Goal: Information Seeking & Learning: Learn about a topic

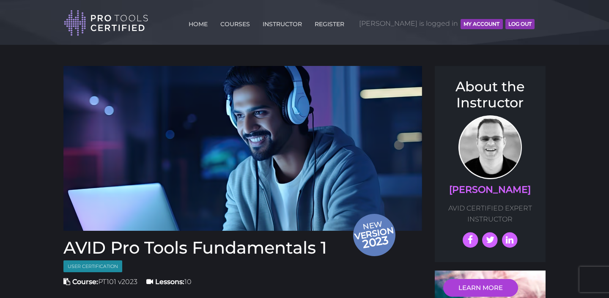
click at [478, 23] on button "MY ACCOUNT" at bounding box center [481, 24] width 42 height 10
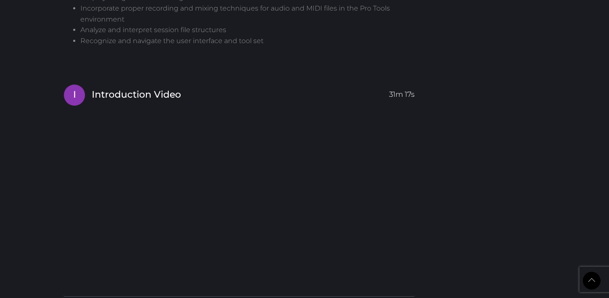
scroll to position [783, 0]
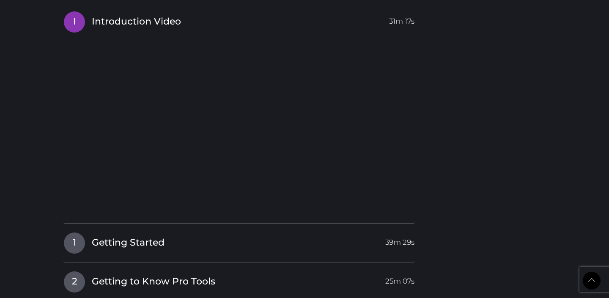
click at [253, 254] on div "1 Getting Started 39m 29s Getting Started 19m 38s Lesson 1 Exercise 10m 58s" at bounding box center [238, 247] width 351 height 30
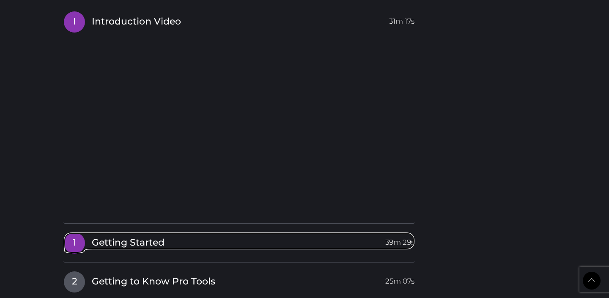
click at [159, 240] on span "Getting Started" at bounding box center [128, 242] width 73 height 13
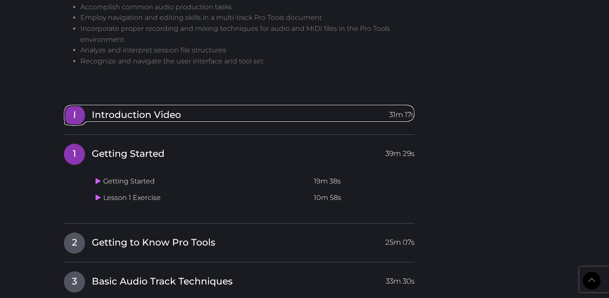
click at [164, 115] on span "Introduction Video" at bounding box center [136, 115] width 89 height 13
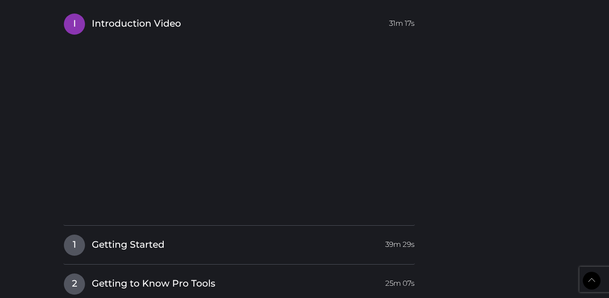
scroll to position [781, 0]
